Goal: Information Seeking & Learning: Learn about a topic

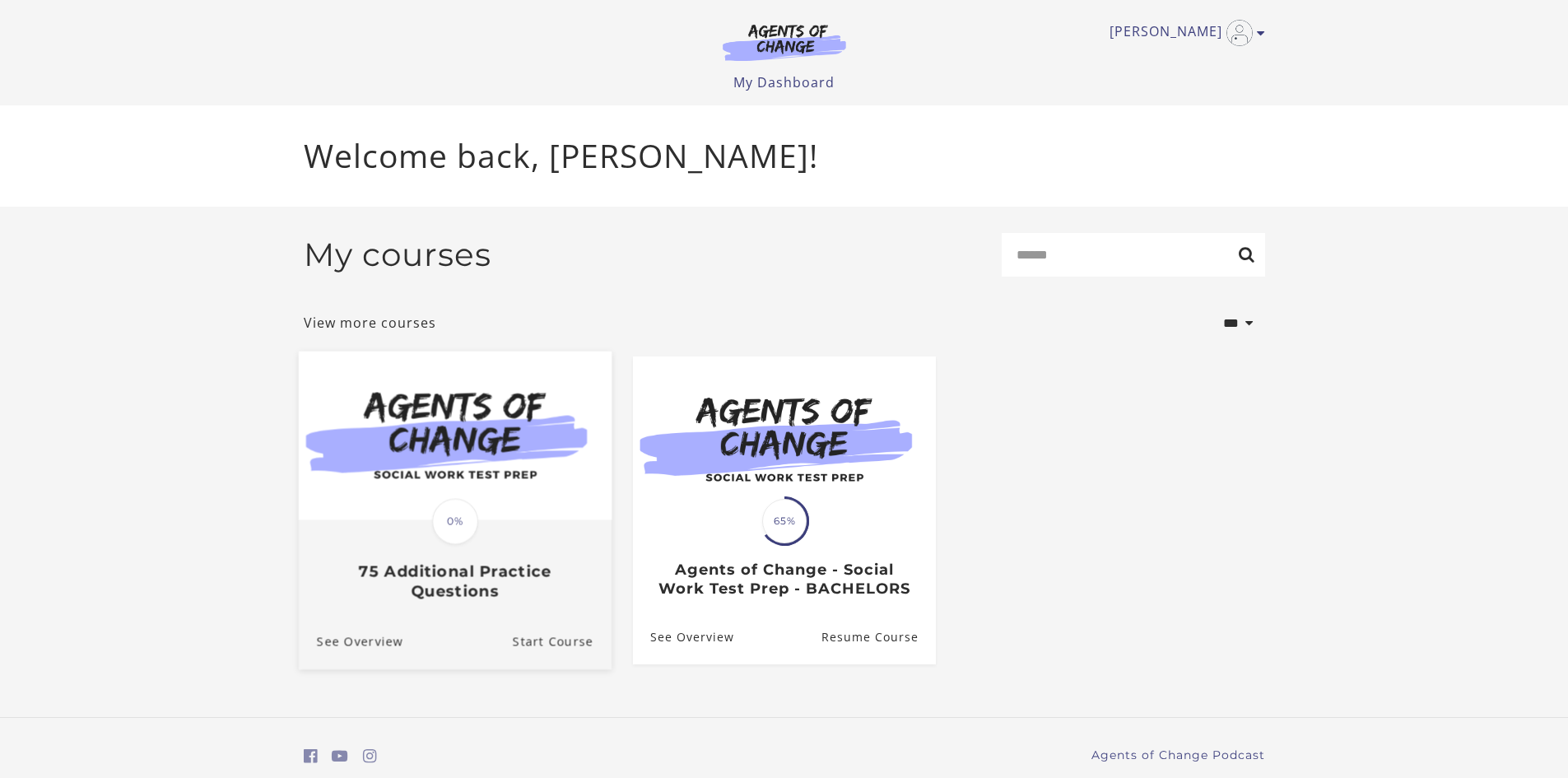
click at [518, 539] on div "Translation missing: en.liquid.partials.dashboard_course_card.progress_descript…" at bounding box center [454, 560] width 313 height 79
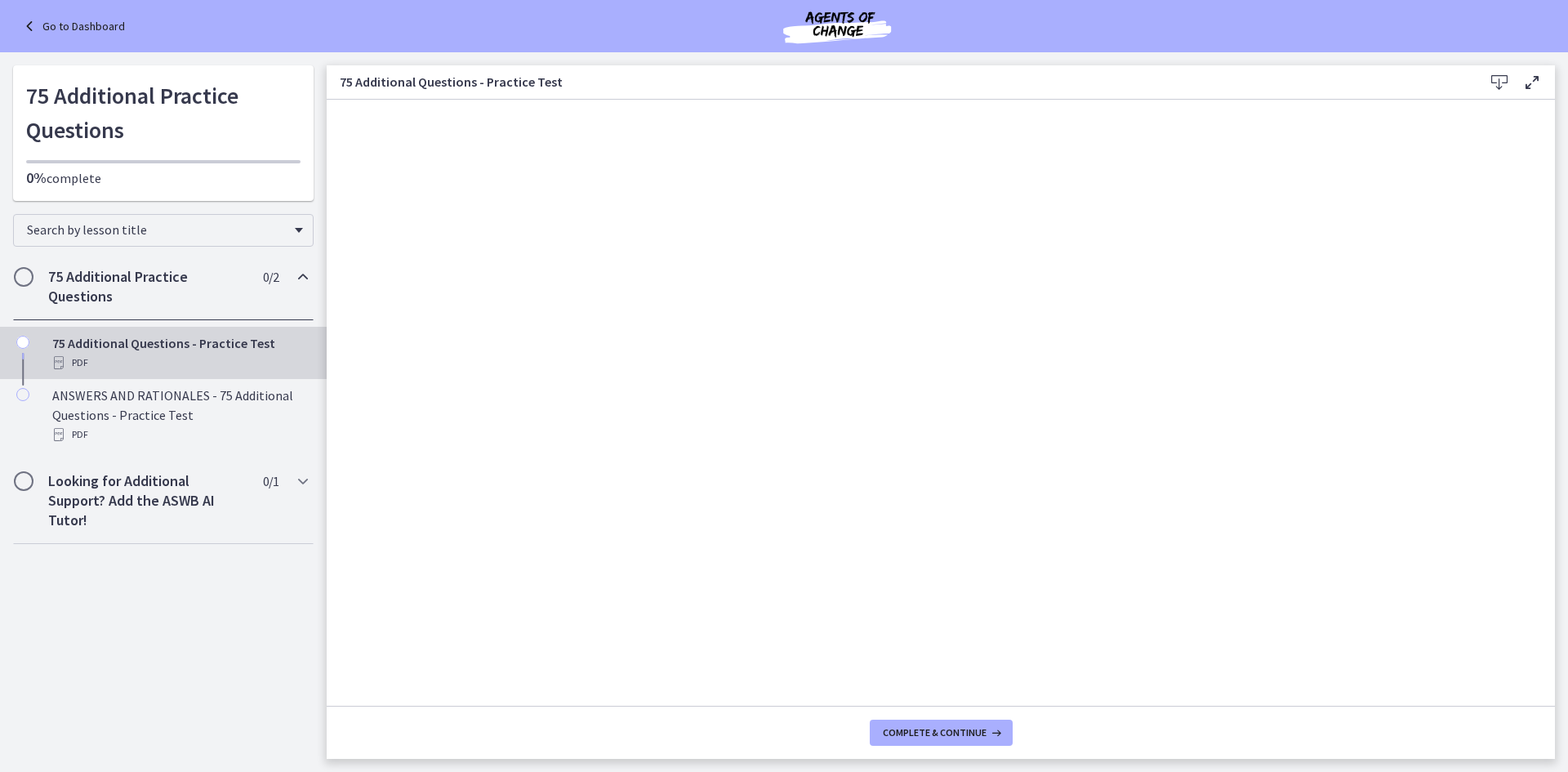
click at [140, 351] on div "75 Additional Questions - Practice Test PDF" at bounding box center [179, 353] width 255 height 40
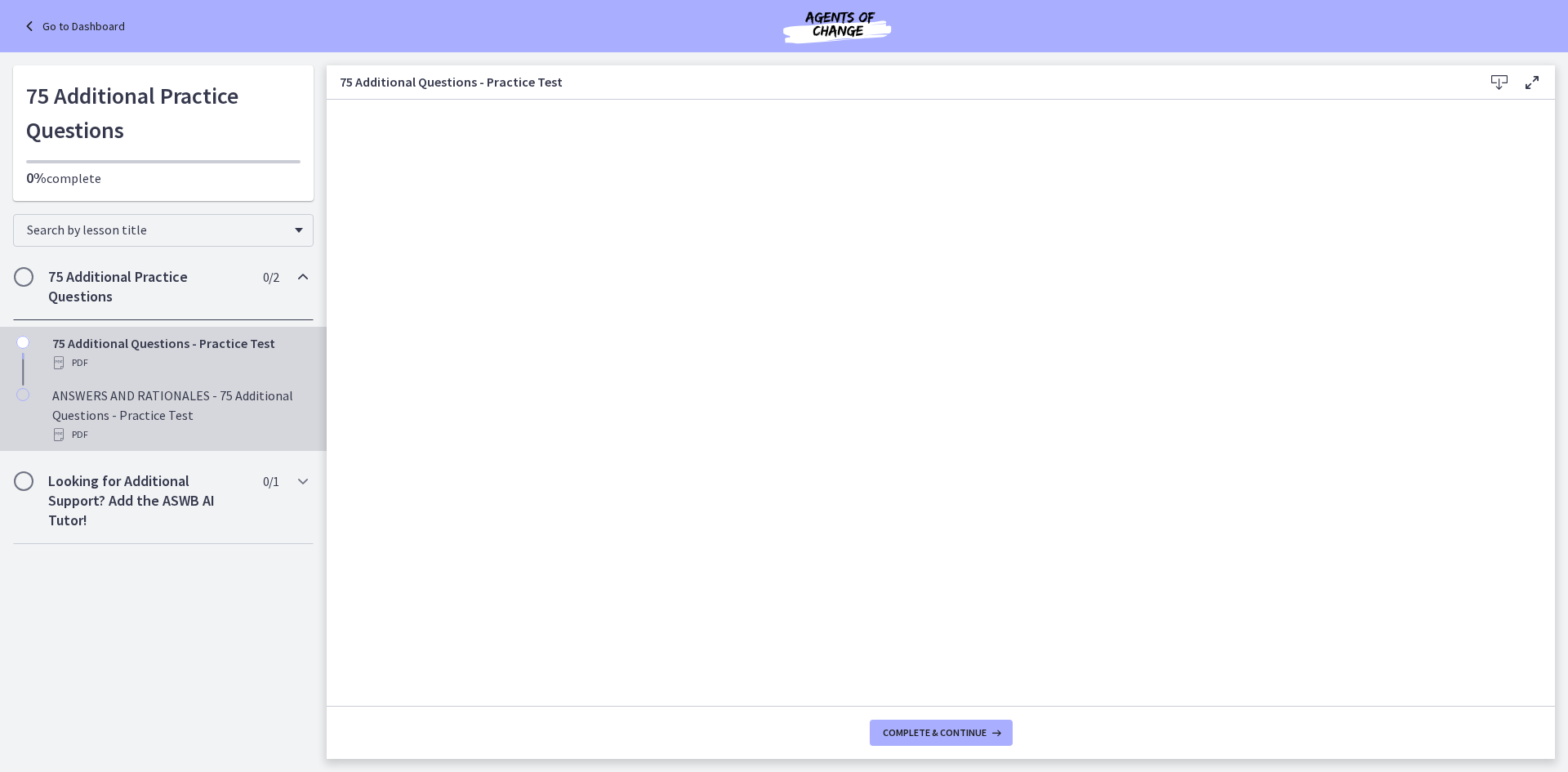
click at [147, 393] on div "ANSWERS AND RATIONALES - 75 Additional Questions - Practice Test PDF" at bounding box center [179, 414] width 255 height 59
